Goal: Find specific page/section

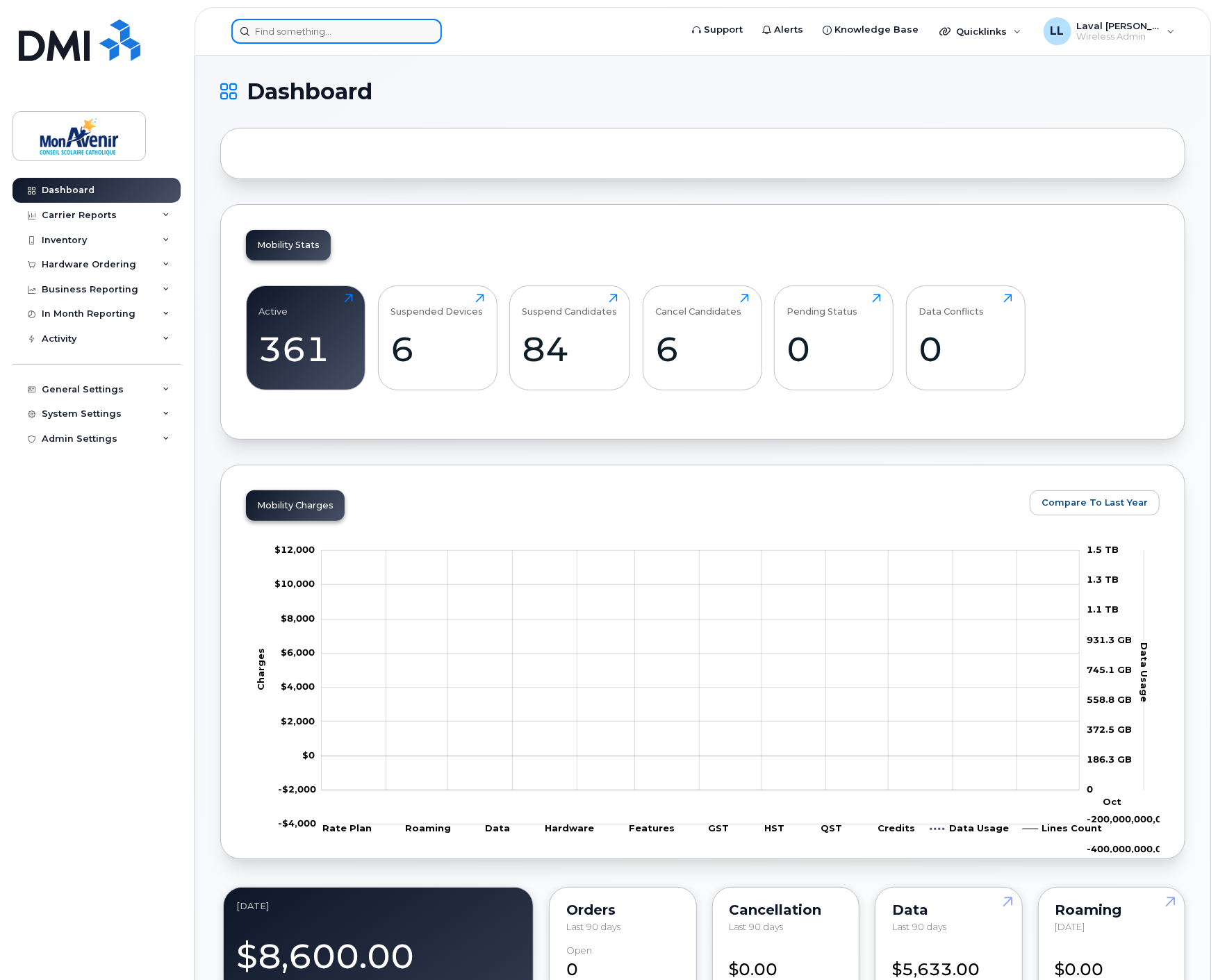
click at [303, 26] on input at bounding box center [337, 31] width 211 height 25
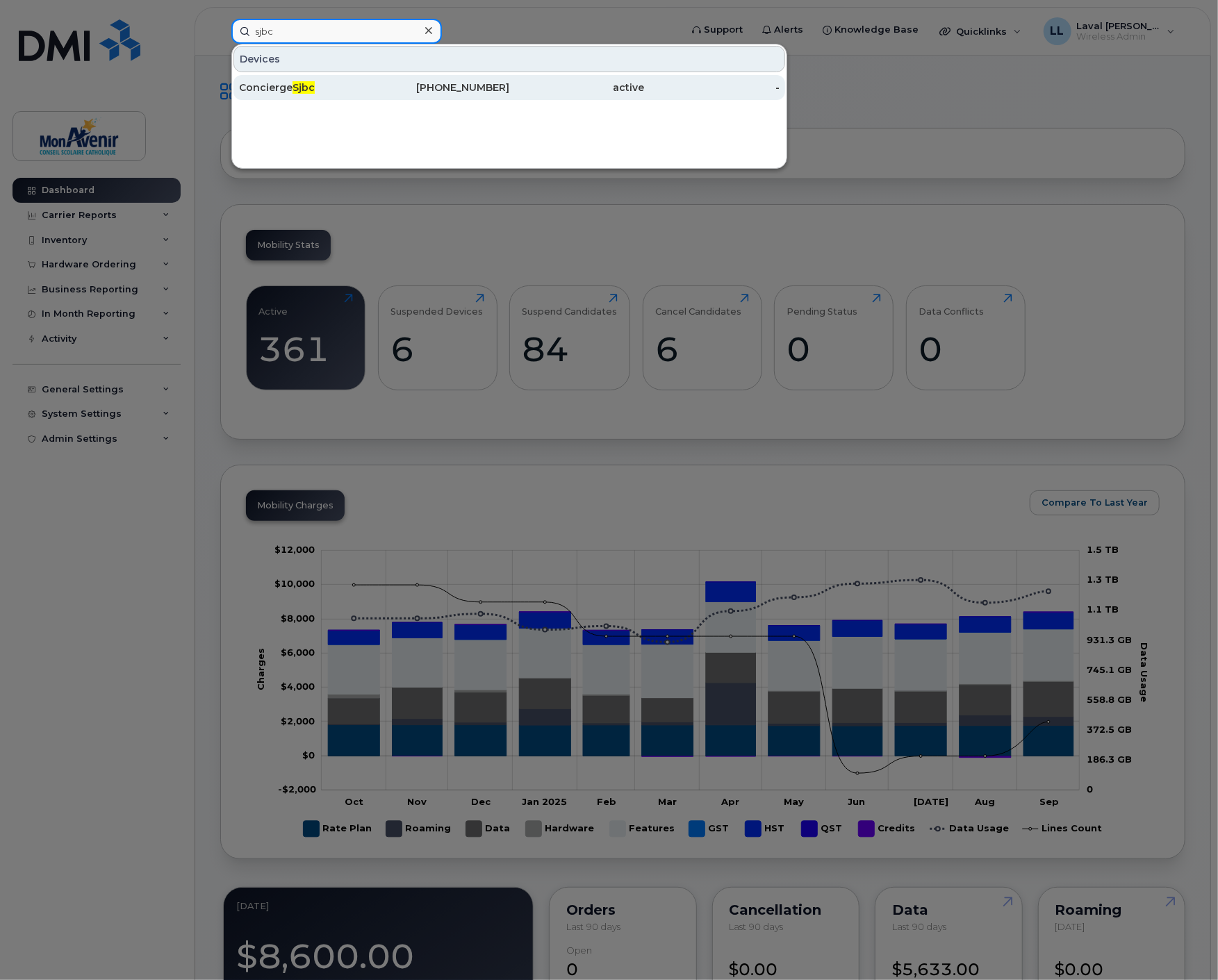
type input "sjbc"
click at [283, 81] on div "Concierge Sjbc" at bounding box center [306, 87] width 135 height 14
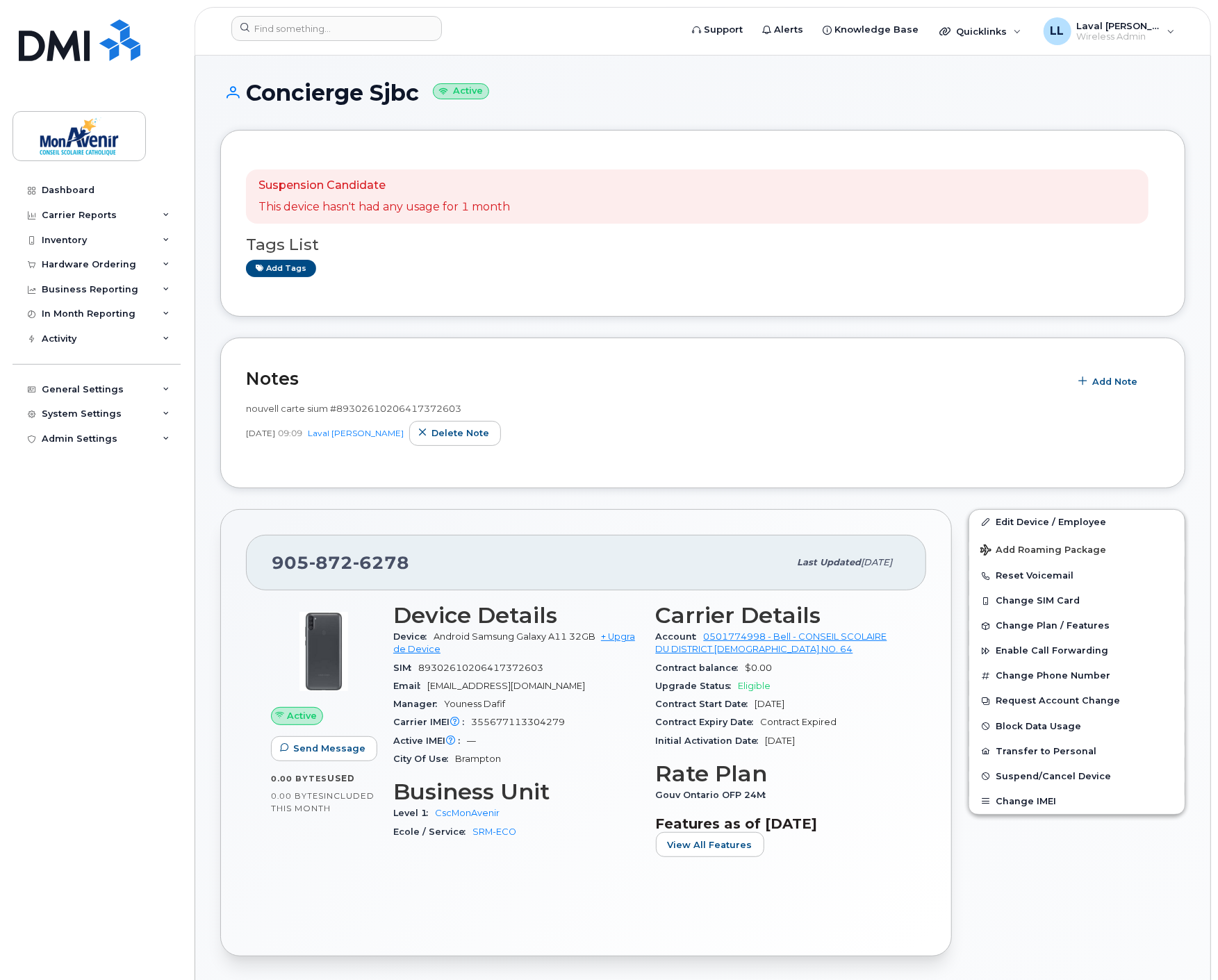
scroll to position [77, 0]
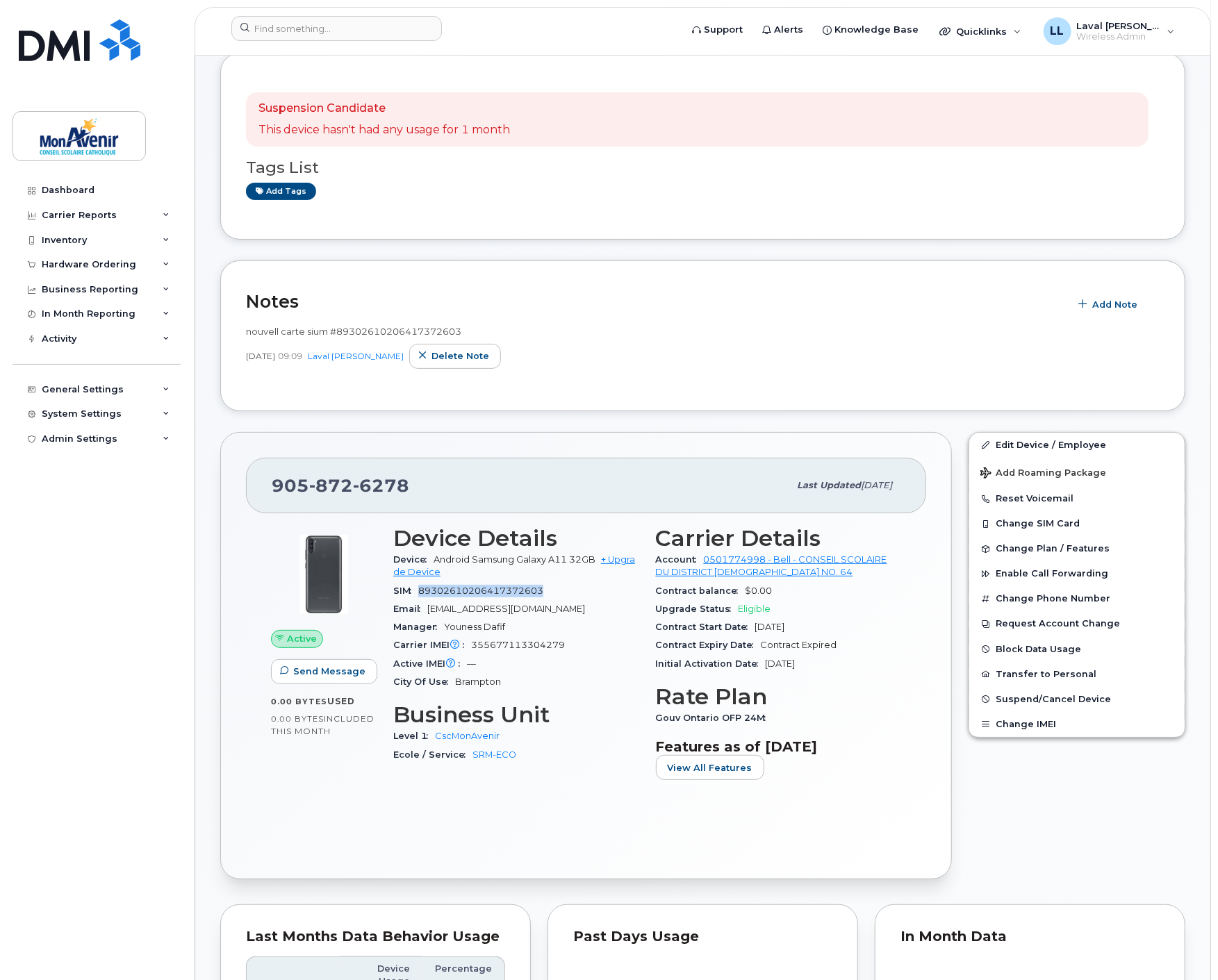
drag, startPoint x: 546, startPoint y: 592, endPoint x: 422, endPoint y: 591, distance: 124.0
click at [422, 591] on div "SIM [TECHNICAL_ID]" at bounding box center [516, 591] width 246 height 18
copy span "89302610206417372603"
click at [424, 815] on div "Active Send Message 0.00 Bytes  used 0.00 Bytes  included this month Device Det…" at bounding box center [586, 684] width 680 height 340
